Goal: Navigation & Orientation: Find specific page/section

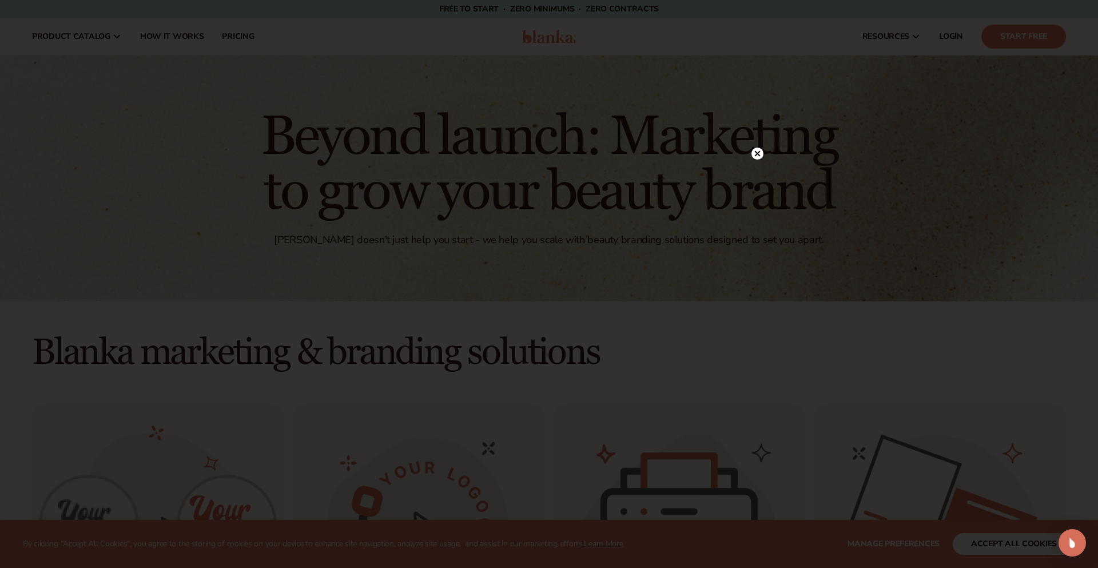
click at [758, 156] on circle at bounding box center [757, 154] width 12 height 12
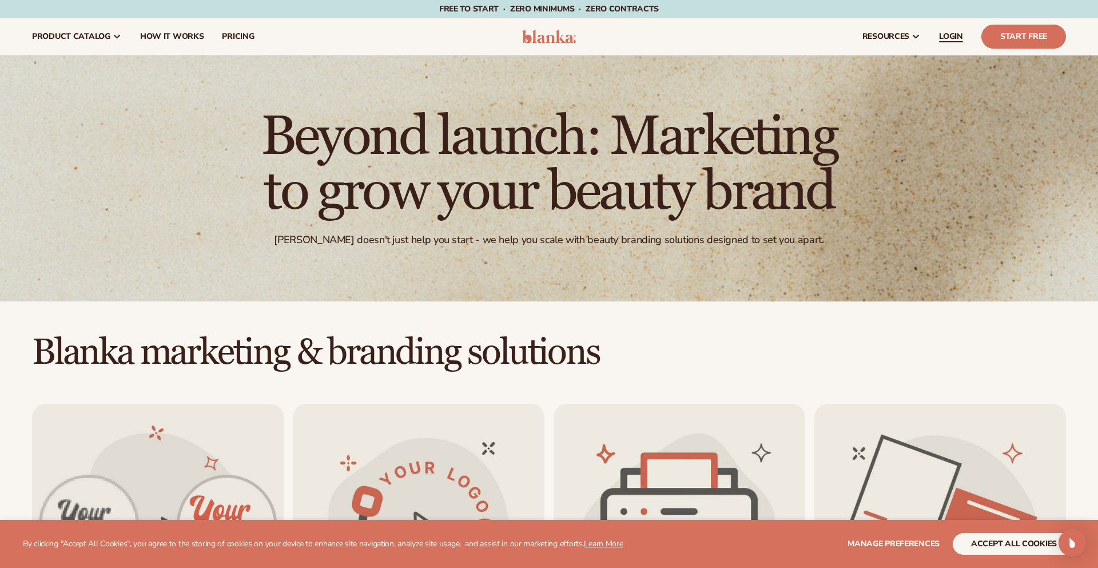
click at [949, 25] on link "LOGIN" at bounding box center [951, 36] width 42 height 37
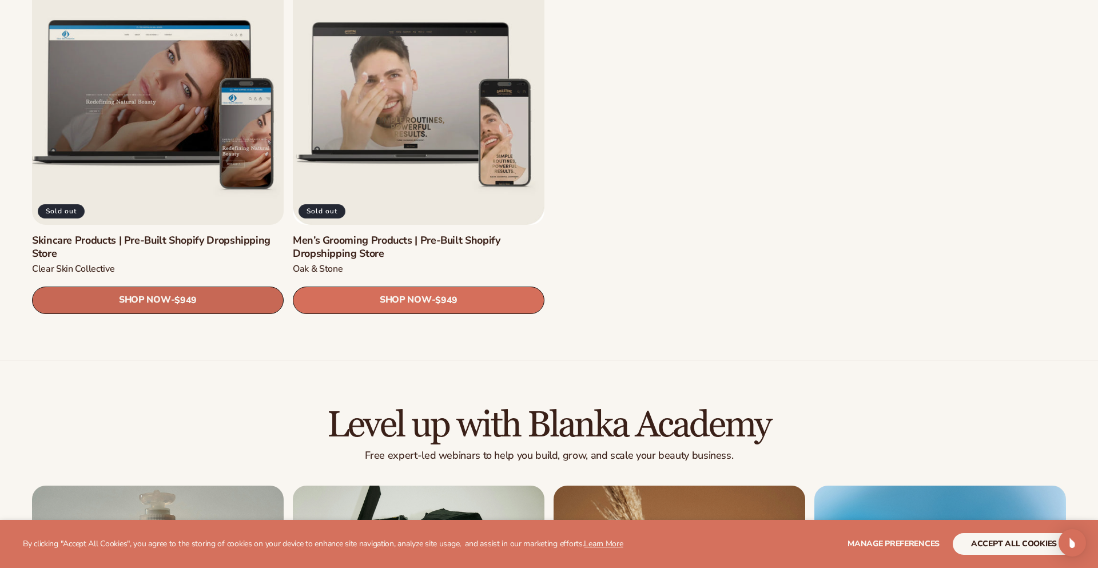
scroll to position [2274, 0]
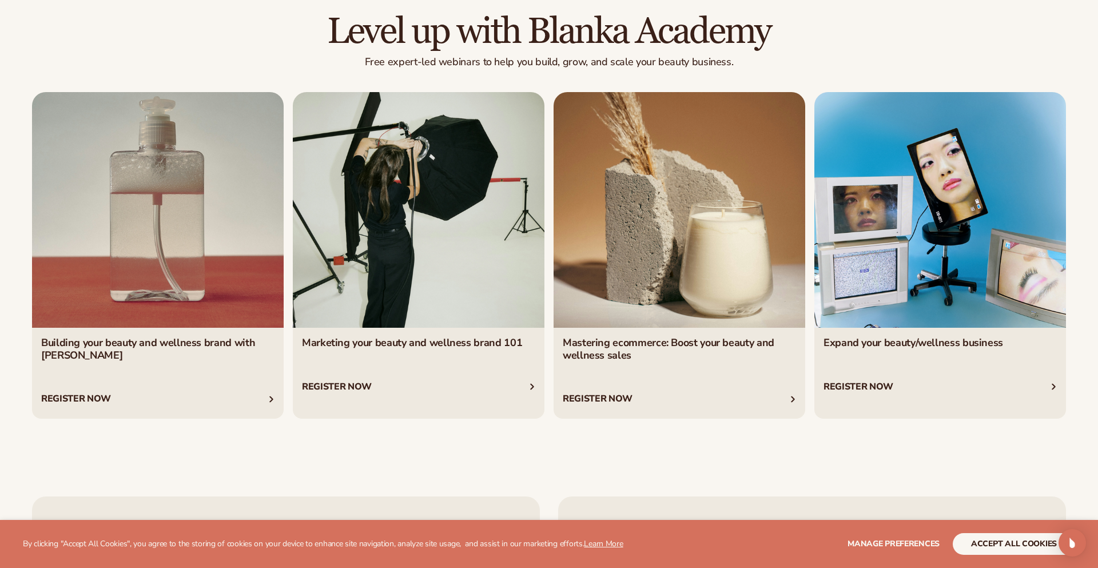
click at [856, 389] on link "4 / 4" at bounding box center [940, 255] width 252 height 327
